Goal: Browse casually

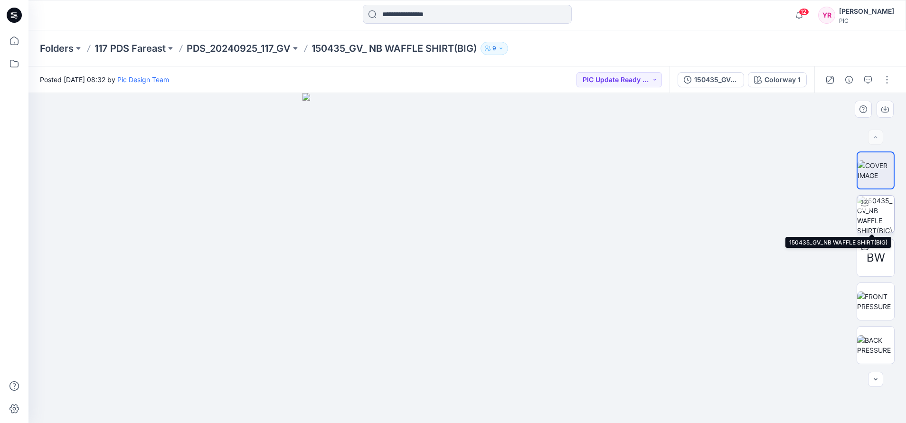
click at [875, 211] on img at bounding box center [875, 214] width 37 height 37
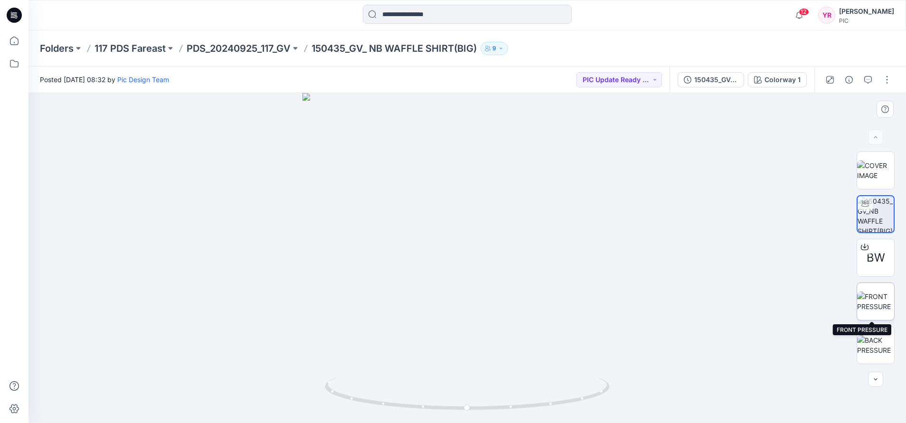
click at [864, 301] on img at bounding box center [875, 301] width 37 height 20
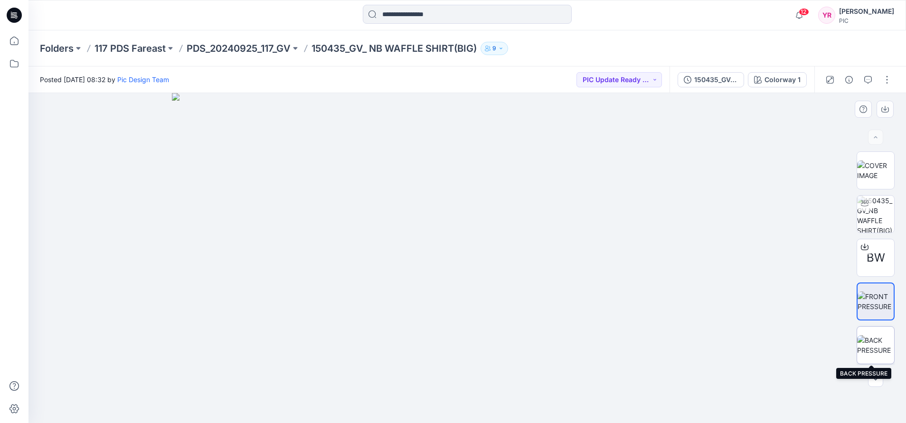
click at [872, 342] on img at bounding box center [875, 345] width 37 height 20
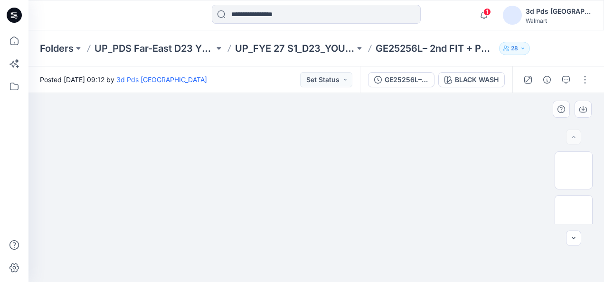
click at [509, 148] on div at bounding box center [315, 187] width 575 height 189
